Goal: Information Seeking & Learning: Understand process/instructions

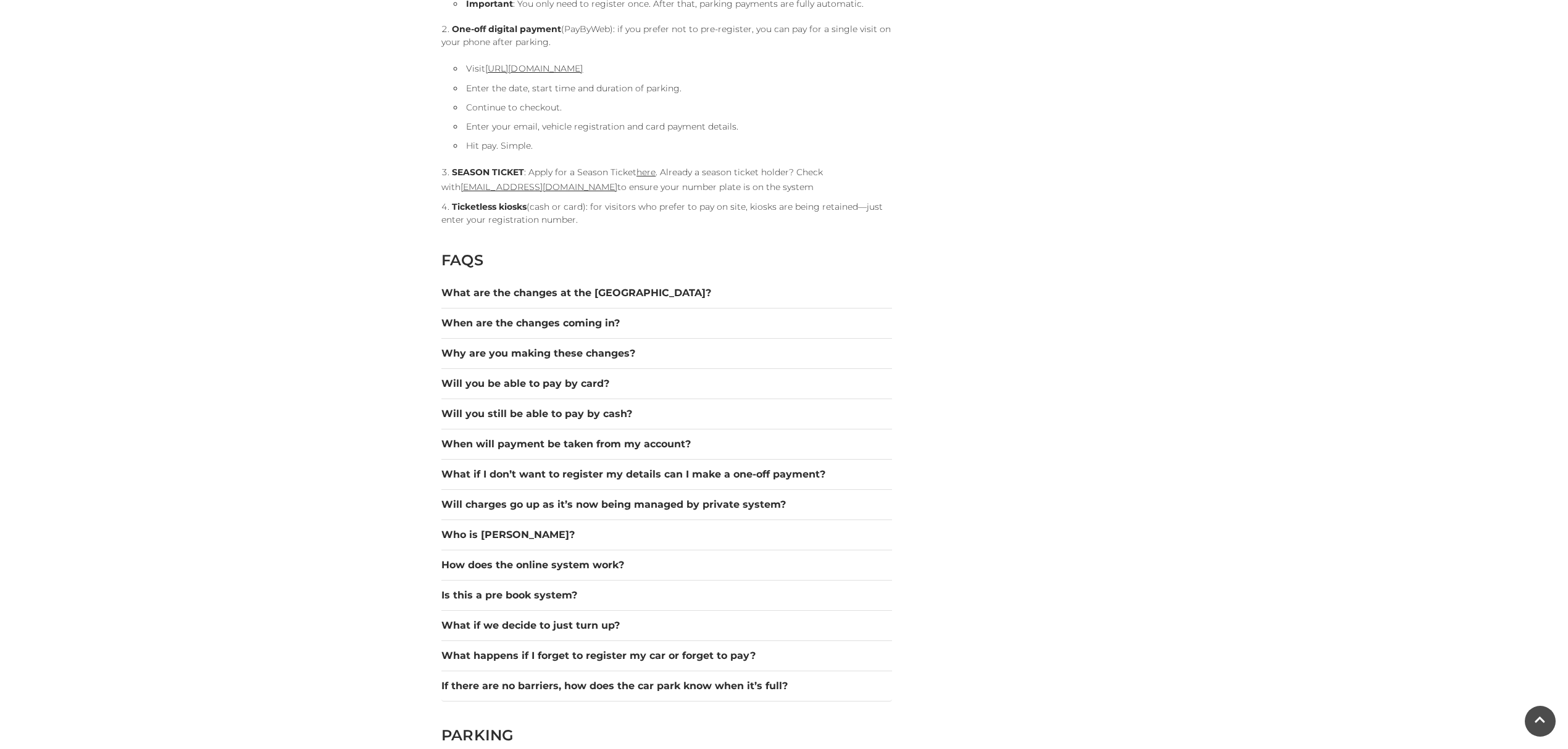
scroll to position [1317, 0]
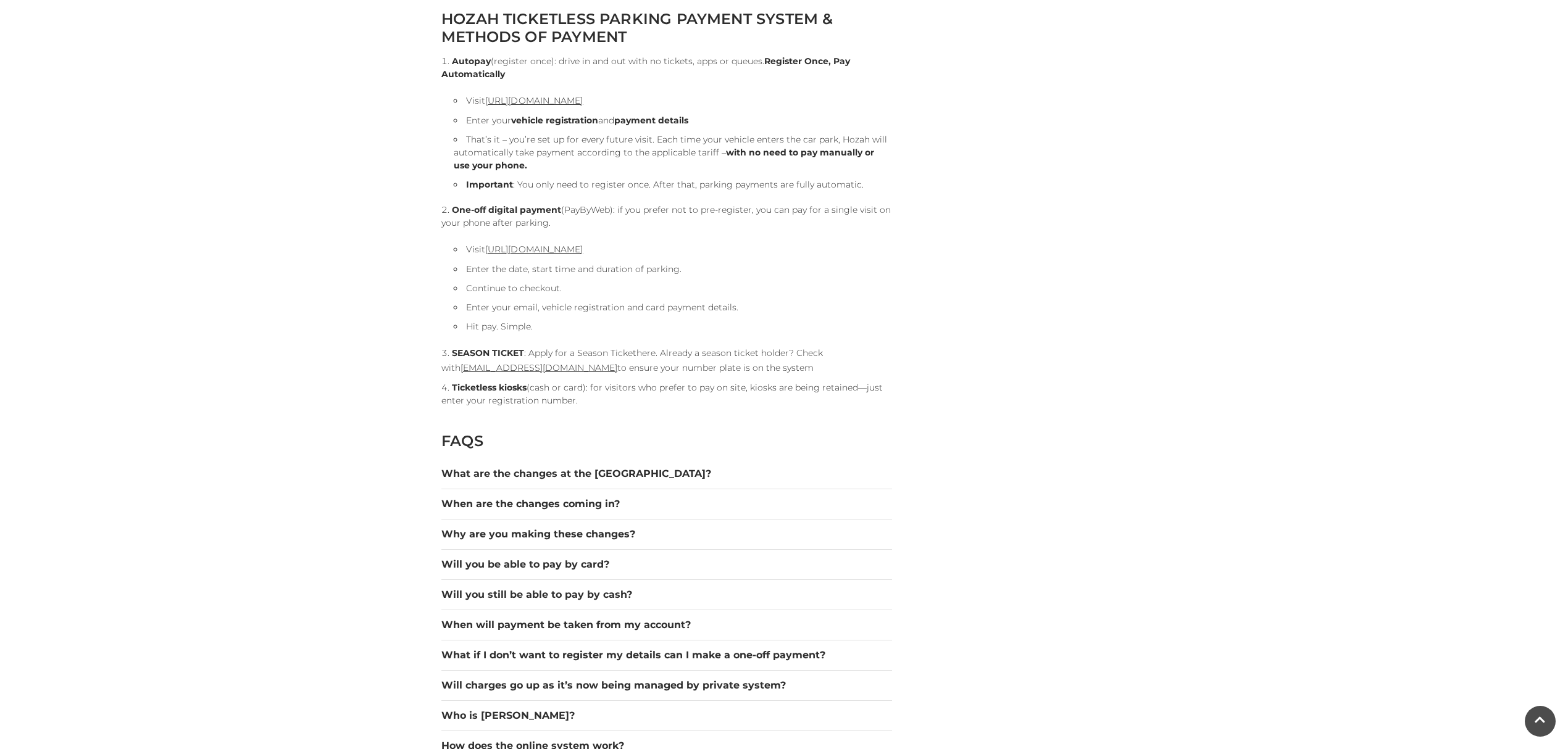
click at [645, 347] on link "here" at bounding box center [645, 353] width 19 height 11
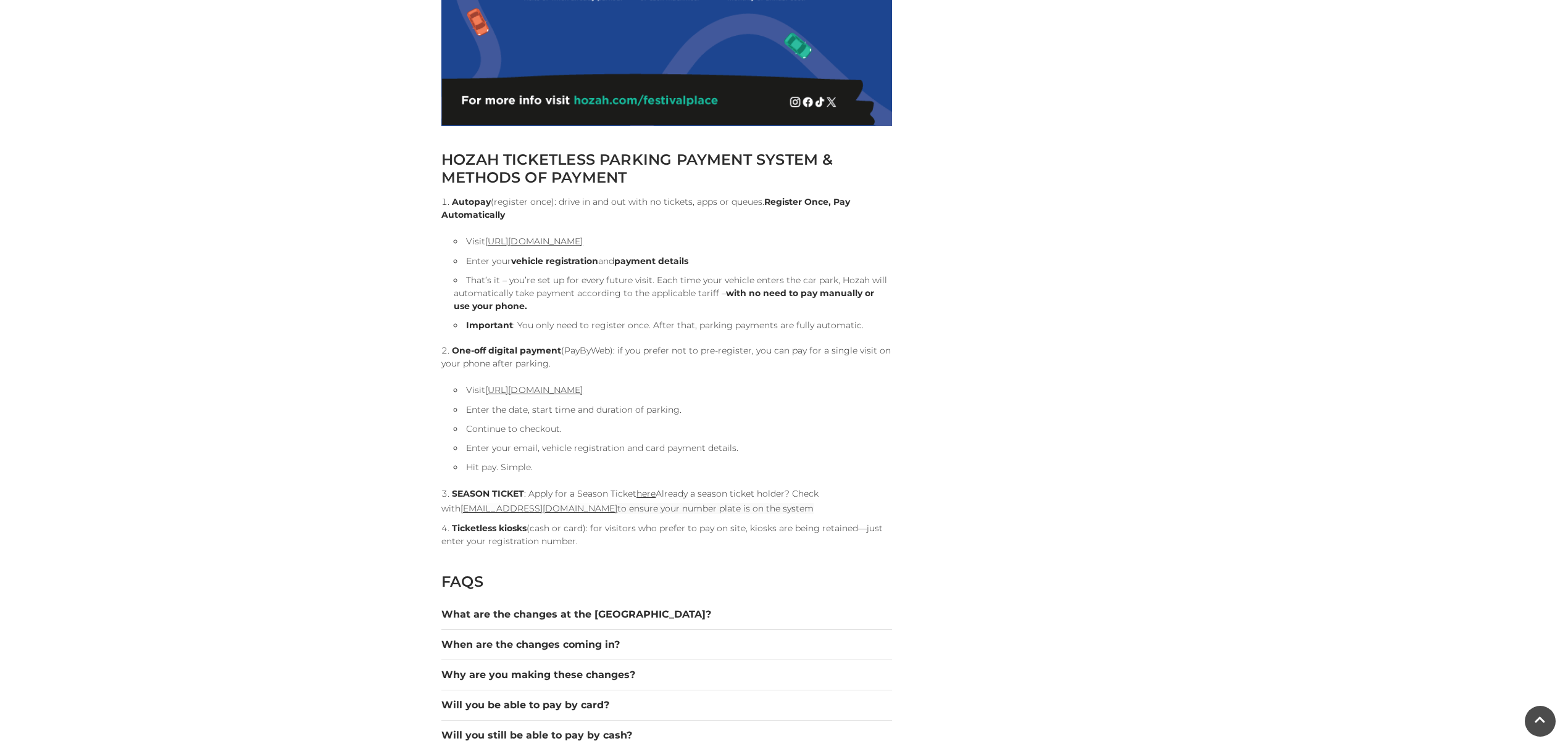
scroll to position [1399, 0]
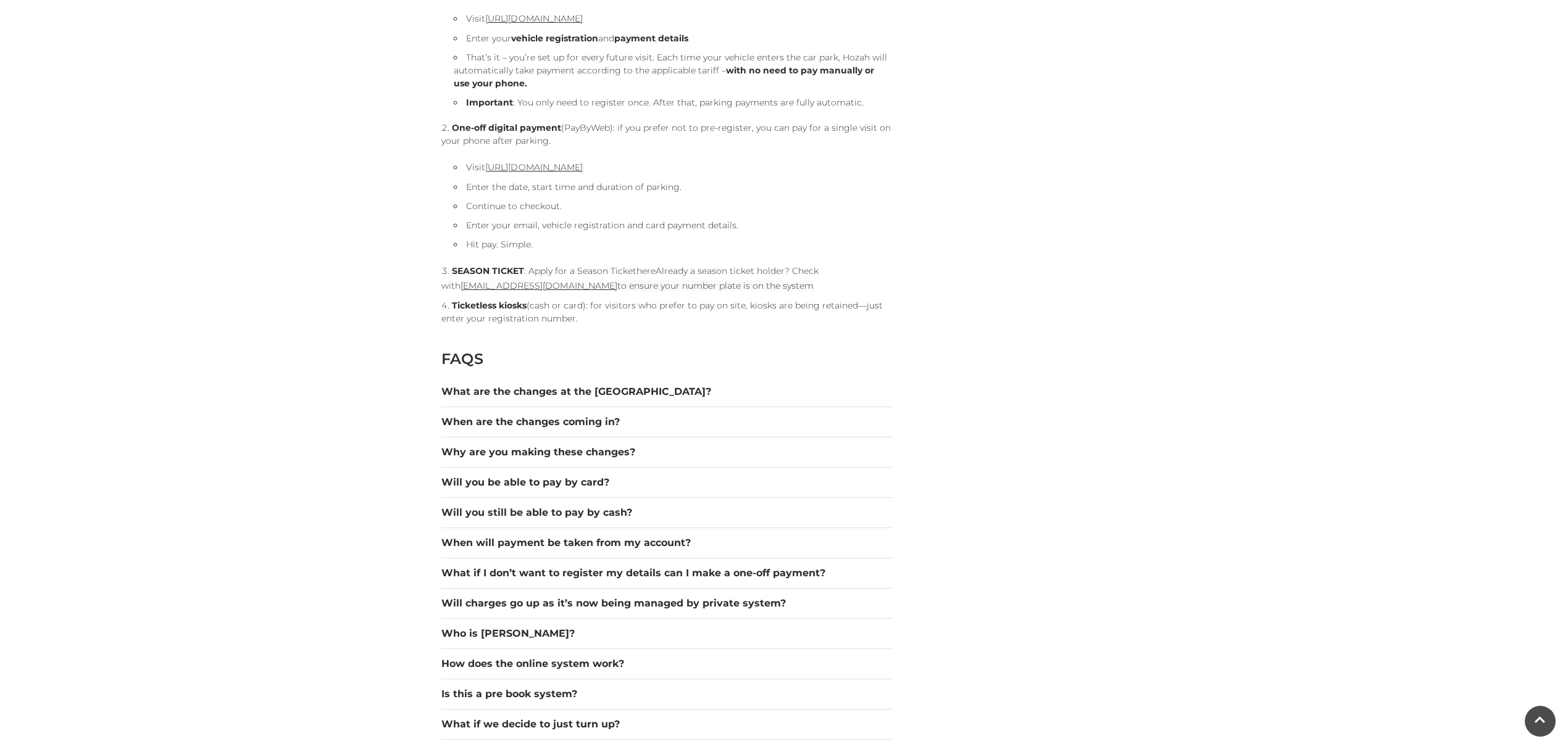
click at [644, 270] on link "here" at bounding box center [645, 271] width 19 height 11
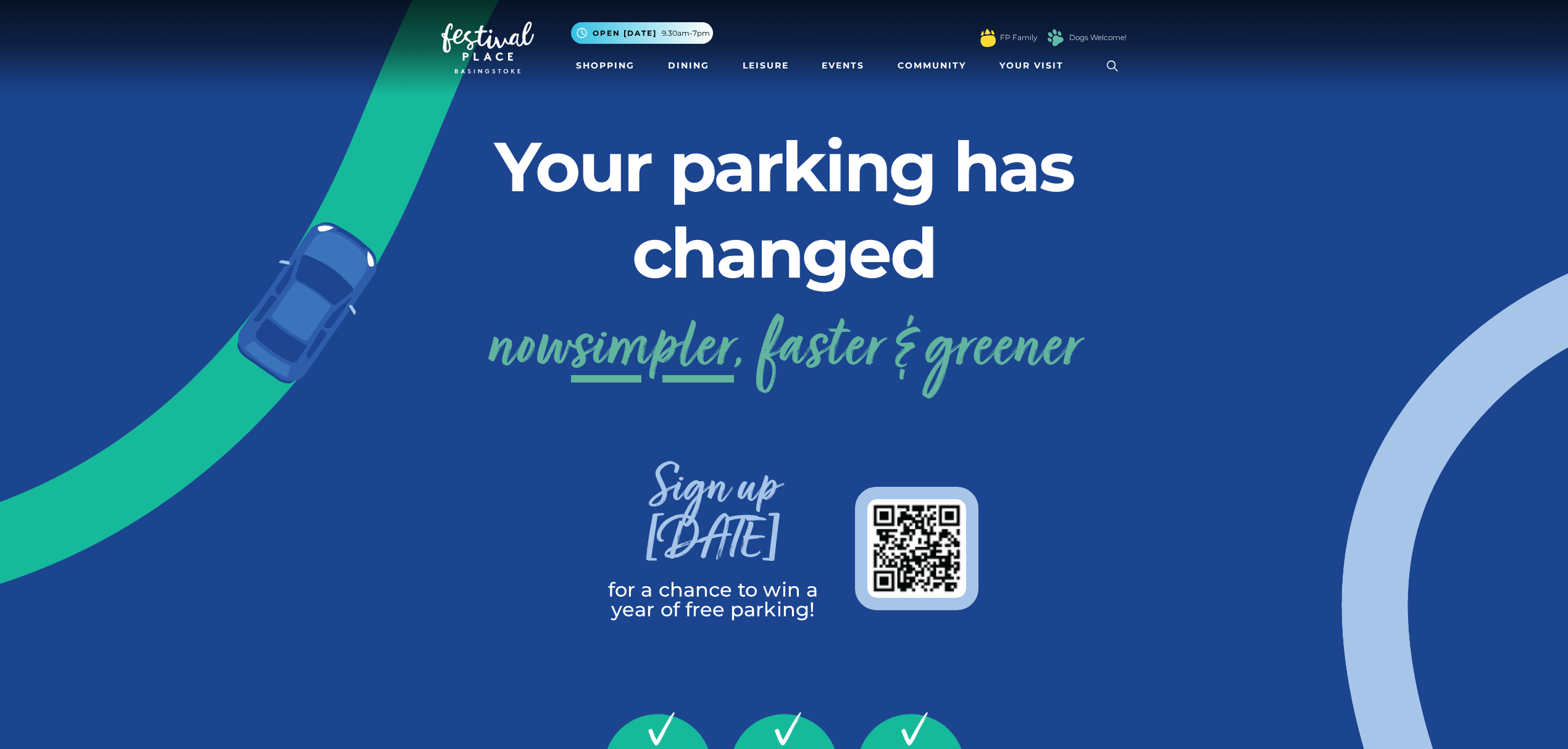
click at [800, 337] on link "now simpler , faster & greener" at bounding box center [784, 349] width 593 height 98
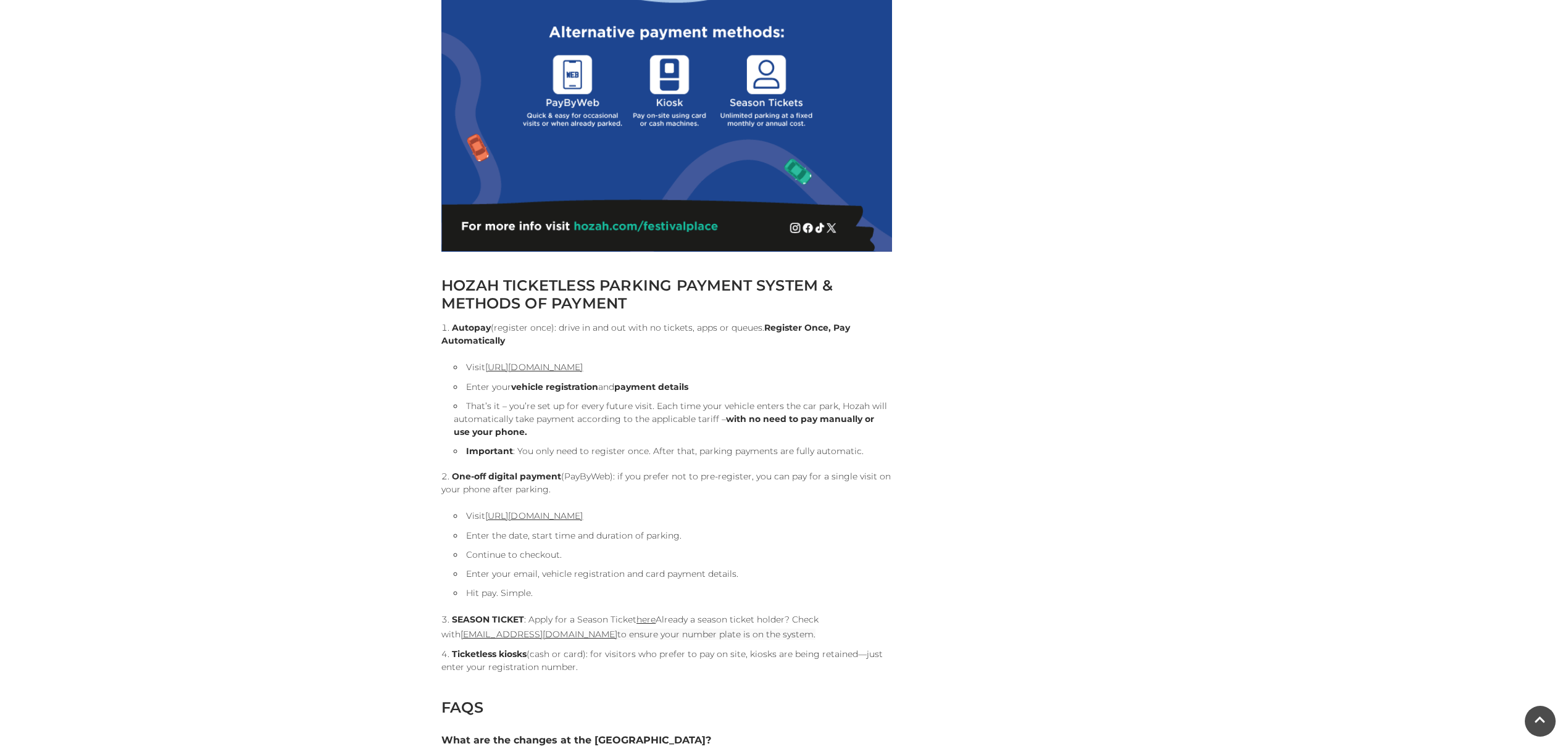
scroll to position [987, 0]
